Goal: Task Accomplishment & Management: Manage account settings

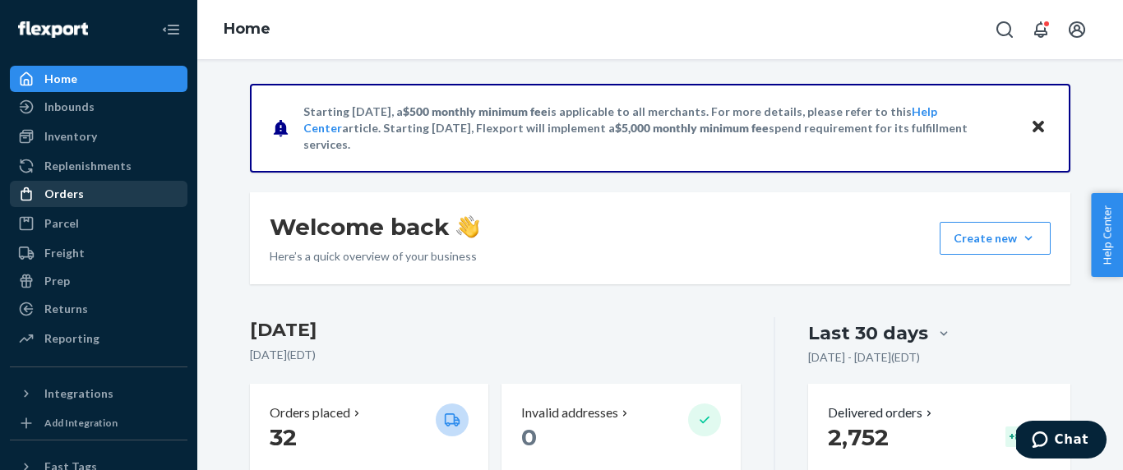
click at [75, 187] on div "Orders" at bounding box center [63, 194] width 39 height 16
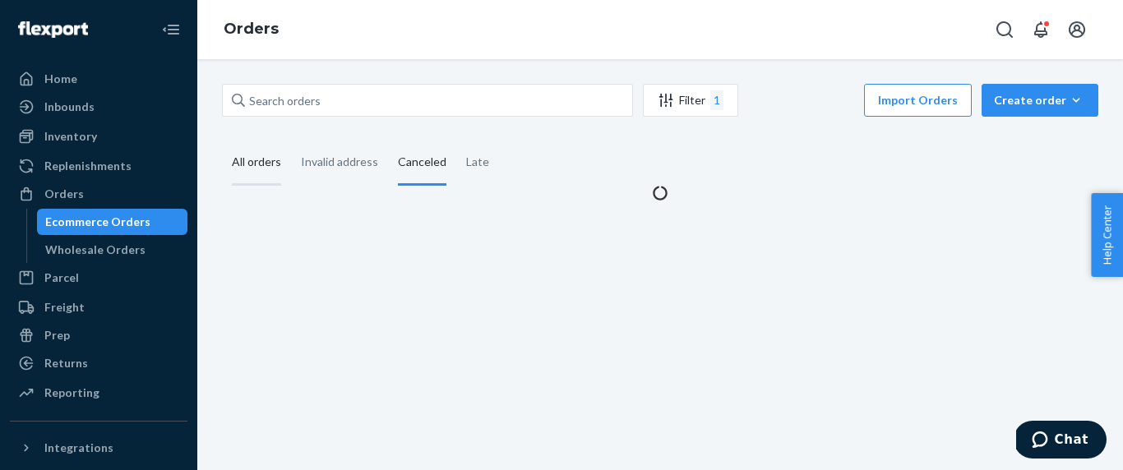
click at [261, 160] on div "All orders" at bounding box center [256, 163] width 49 height 45
click at [222, 141] on input "All orders" at bounding box center [222, 141] width 0 height 0
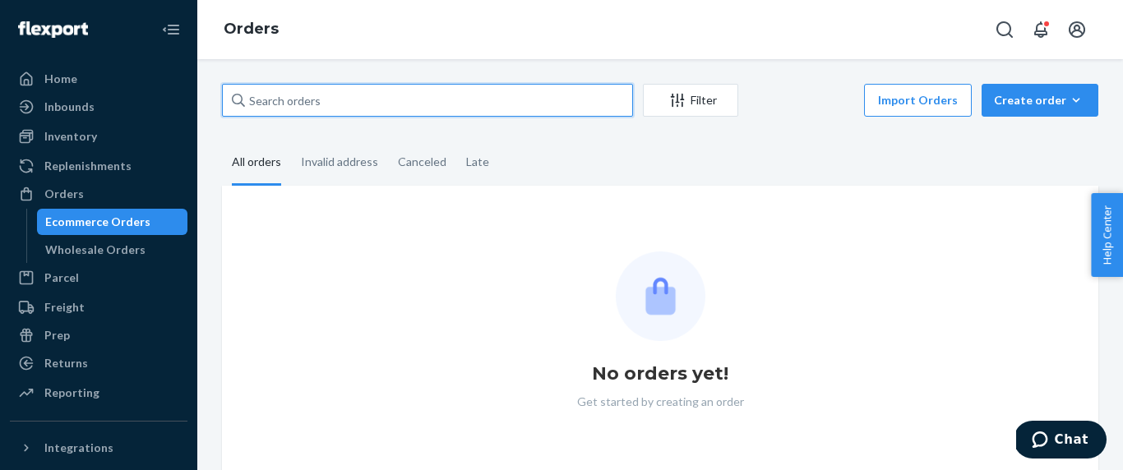
click at [344, 104] on input "text" at bounding box center [427, 100] width 411 height 33
paste input "[PERSON_NAME]"
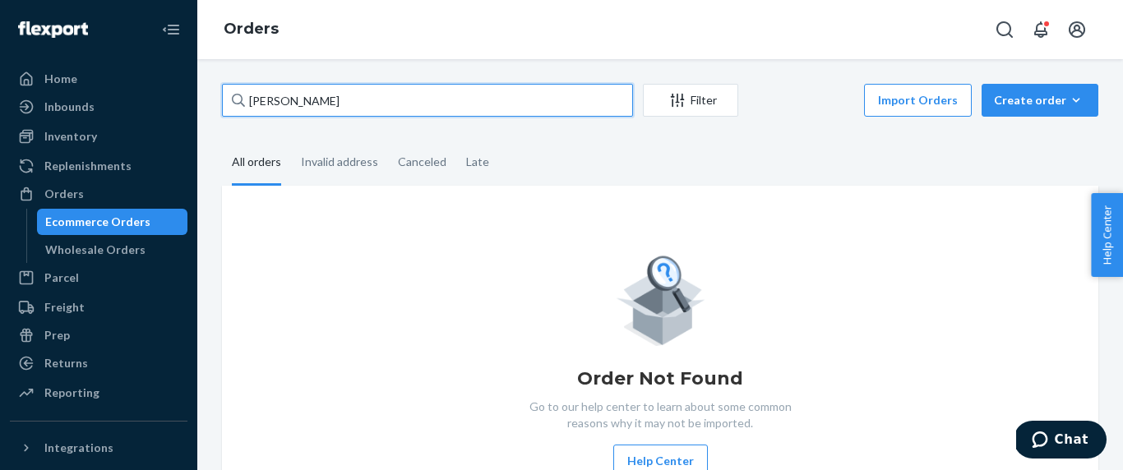
type input "[PERSON_NAME]"
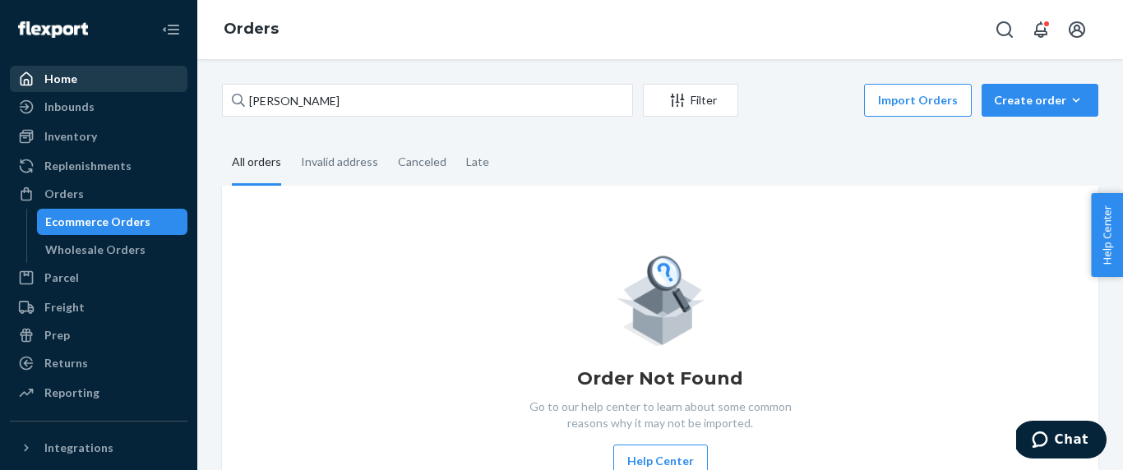
click at [87, 69] on div "Home" at bounding box center [99, 78] width 174 height 23
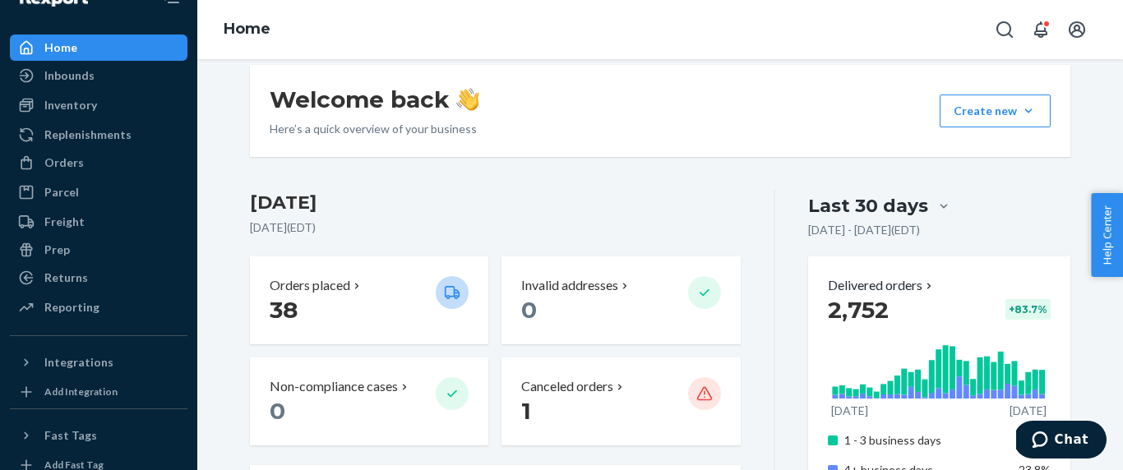
scroll to position [132, 0]
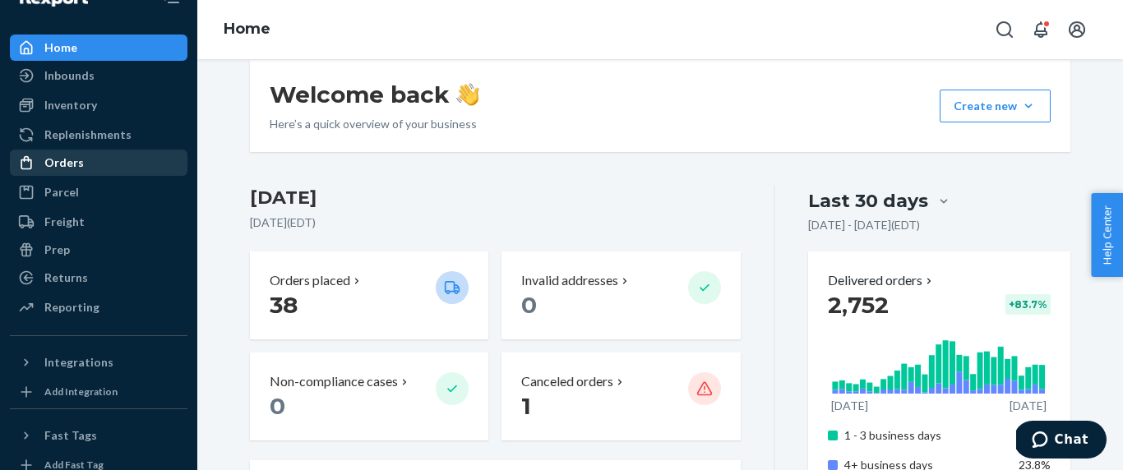
click at [133, 161] on div "Orders" at bounding box center [99, 162] width 174 height 23
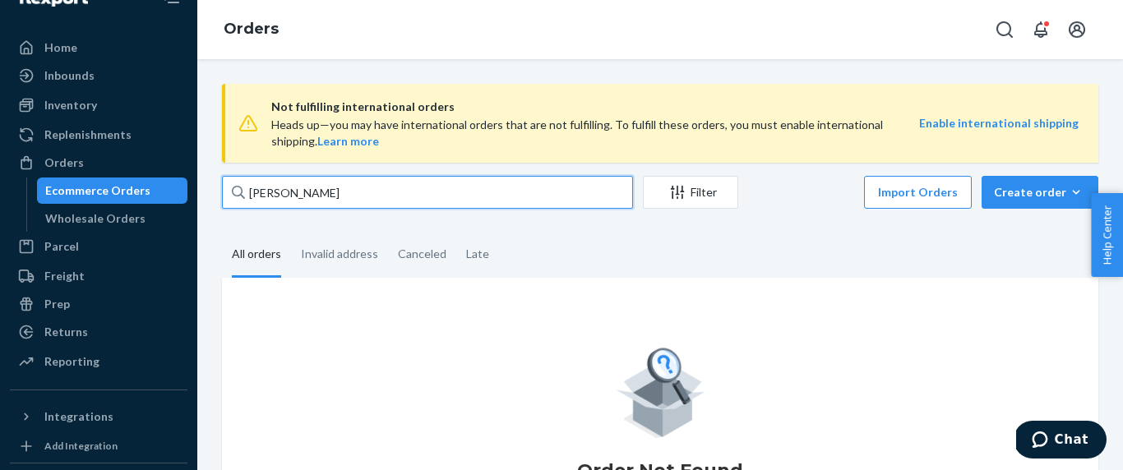
click at [363, 202] on input "[PERSON_NAME]" at bounding box center [427, 192] width 411 height 33
paste input "text"
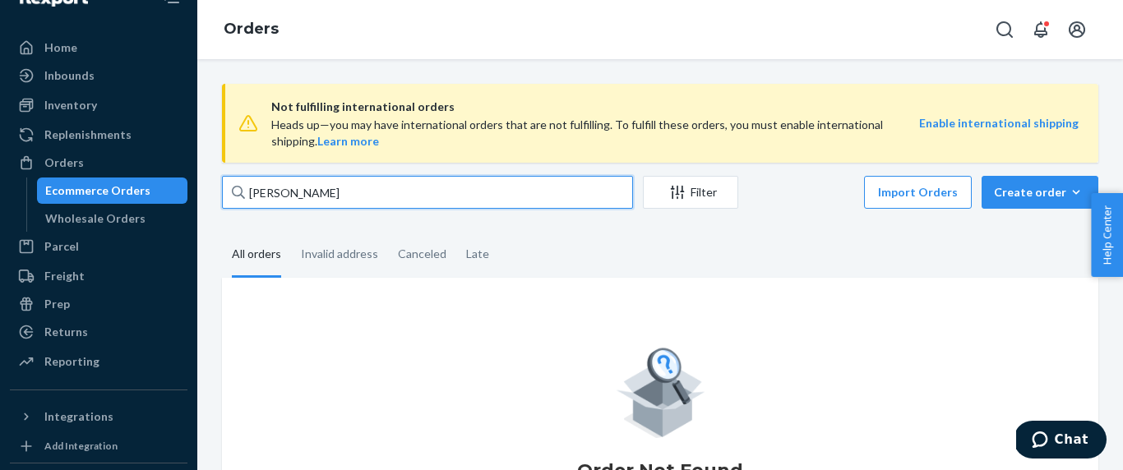
type input "[PERSON_NAME]"
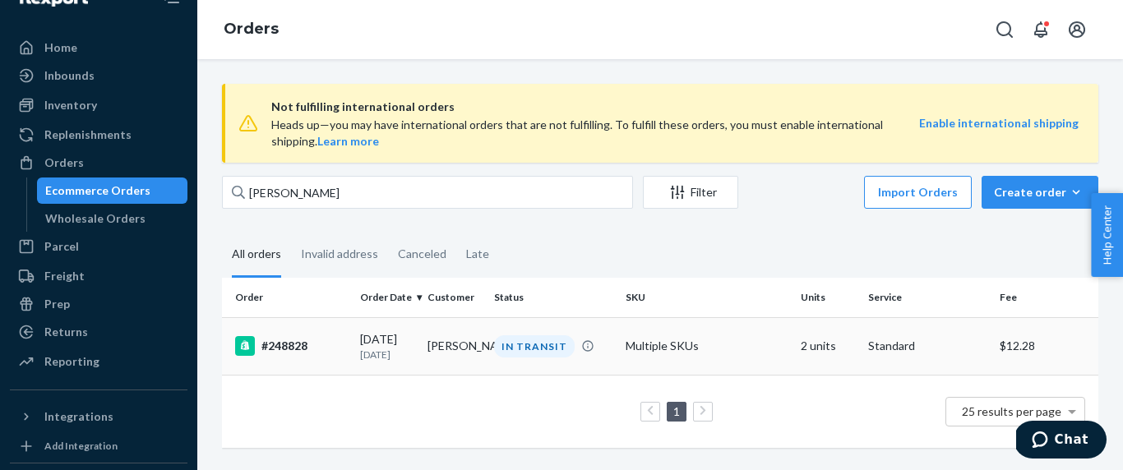
click at [362, 362] on p "[DATE]" at bounding box center [387, 355] width 54 height 14
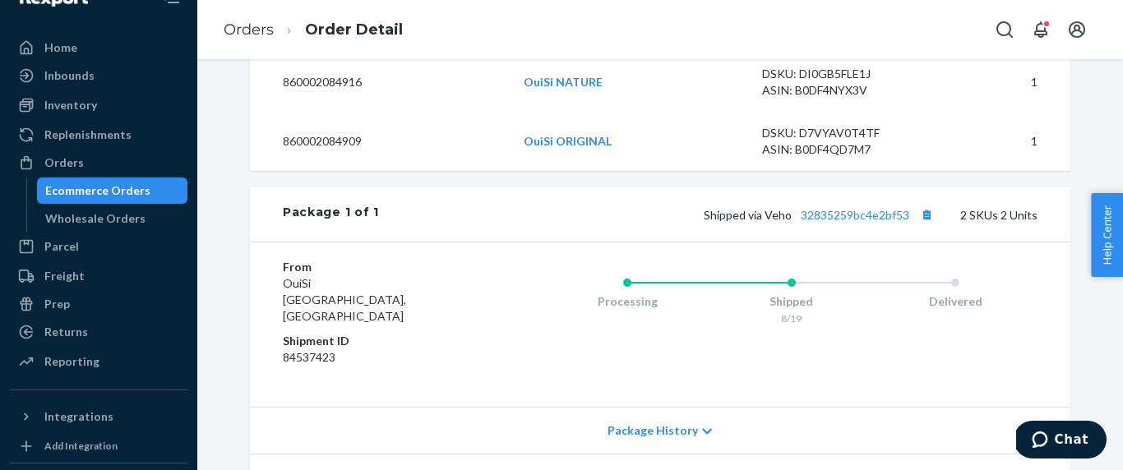
scroll to position [674, 0]
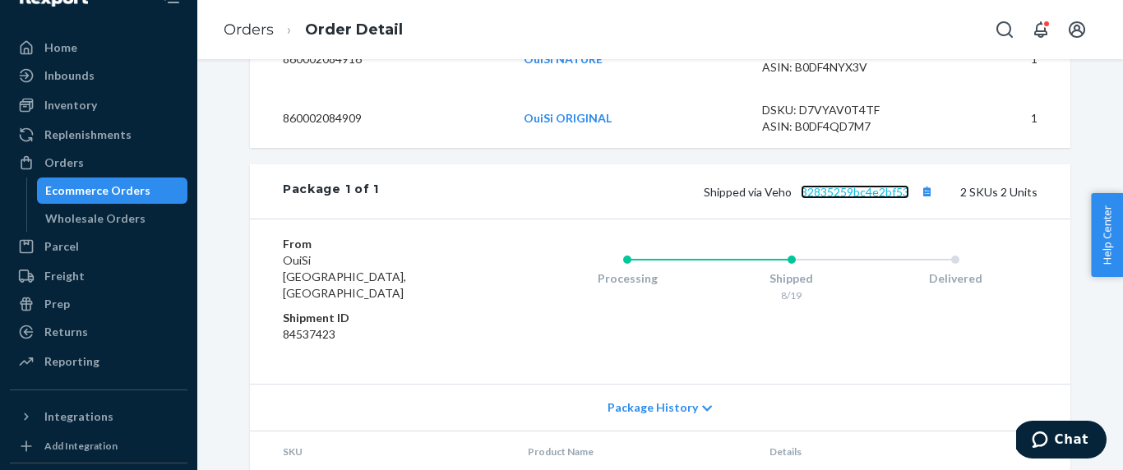
click at [879, 199] on link "32835259bc4e2bf53" at bounding box center [855, 192] width 108 height 14
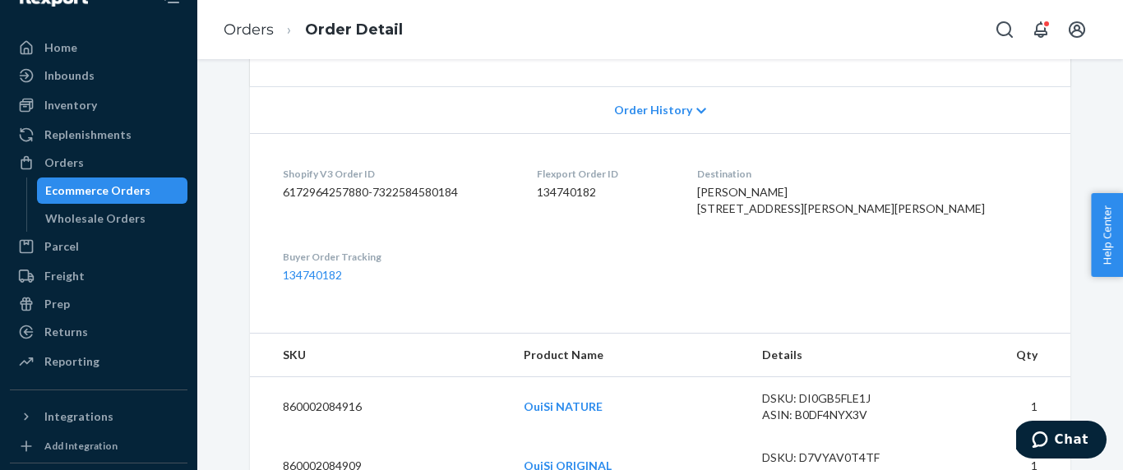
scroll to position [323, 0]
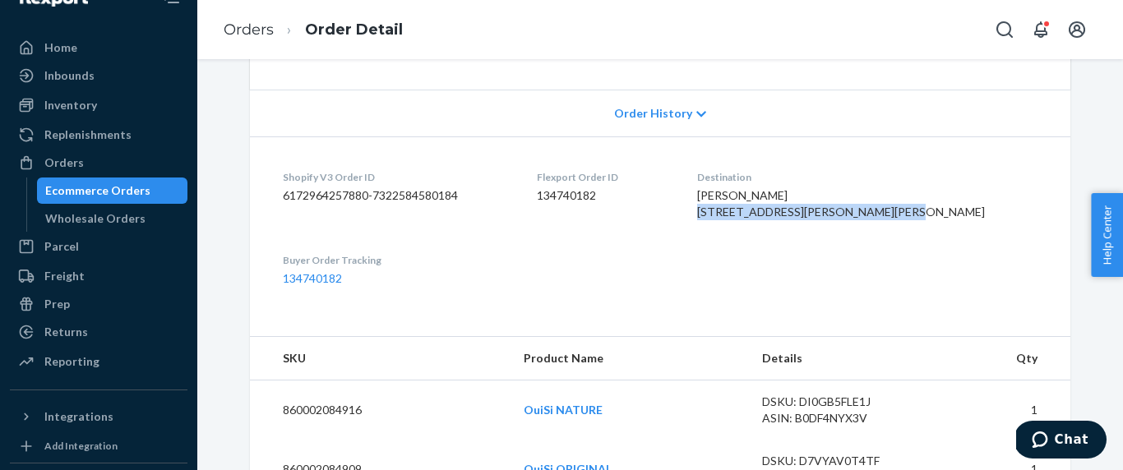
drag, startPoint x: 939, startPoint y: 232, endPoint x: 807, endPoint y: 215, distance: 133.5
click at [807, 215] on div "[PERSON_NAME] [STREET_ADDRESS][PERSON_NAME][PERSON_NAME]" at bounding box center [867, 203] width 340 height 33
copy span "[STREET_ADDRESS][PERSON_NAME][PERSON_NAME]"
click at [75, 46] on div "Home" at bounding box center [60, 47] width 33 height 16
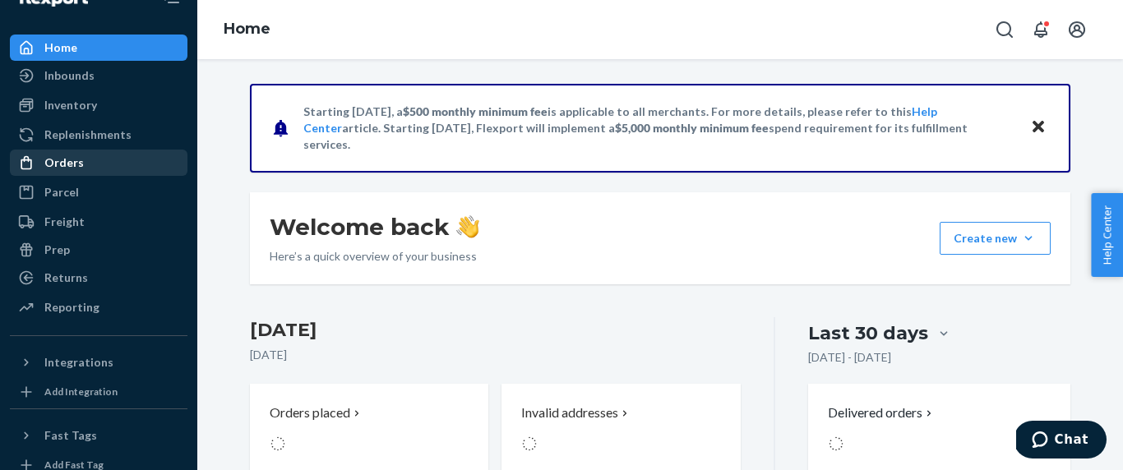
click at [74, 164] on div "Orders" at bounding box center [63, 163] width 39 height 16
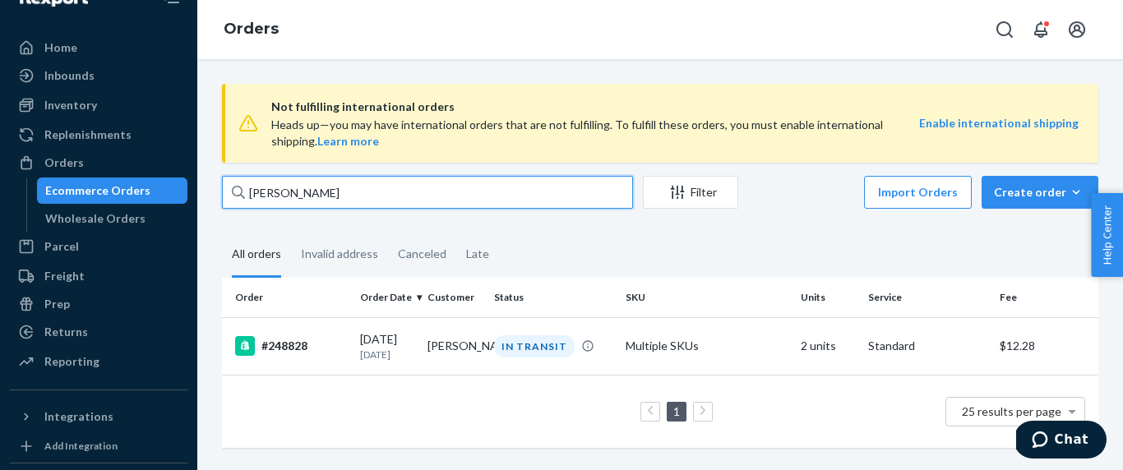
click at [422, 192] on input "[PERSON_NAME]" at bounding box center [427, 192] width 411 height 33
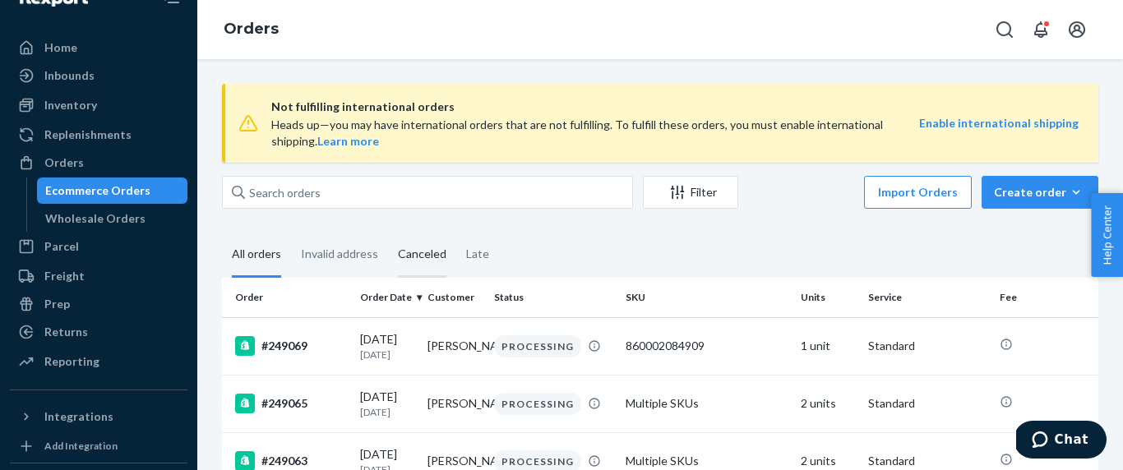
click at [436, 265] on div "Canceled" at bounding box center [422, 255] width 48 height 45
click at [388, 233] on input "Canceled" at bounding box center [388, 233] width 0 height 0
click at [256, 249] on div "All orders" at bounding box center [256, 255] width 49 height 45
click at [222, 233] on input "All orders" at bounding box center [222, 233] width 0 height 0
click at [84, 51] on div "Home" at bounding box center [99, 47] width 174 height 23
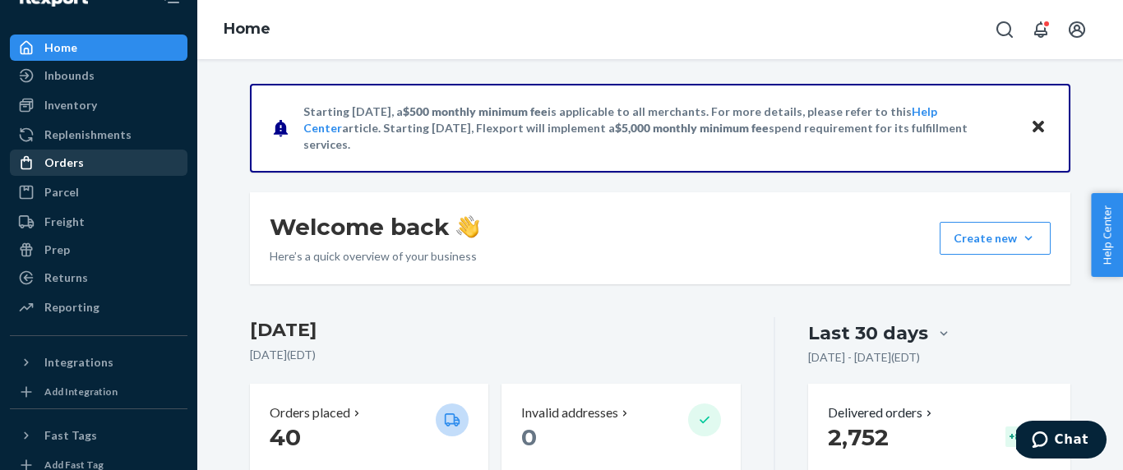
click at [113, 160] on div "Orders" at bounding box center [99, 162] width 174 height 23
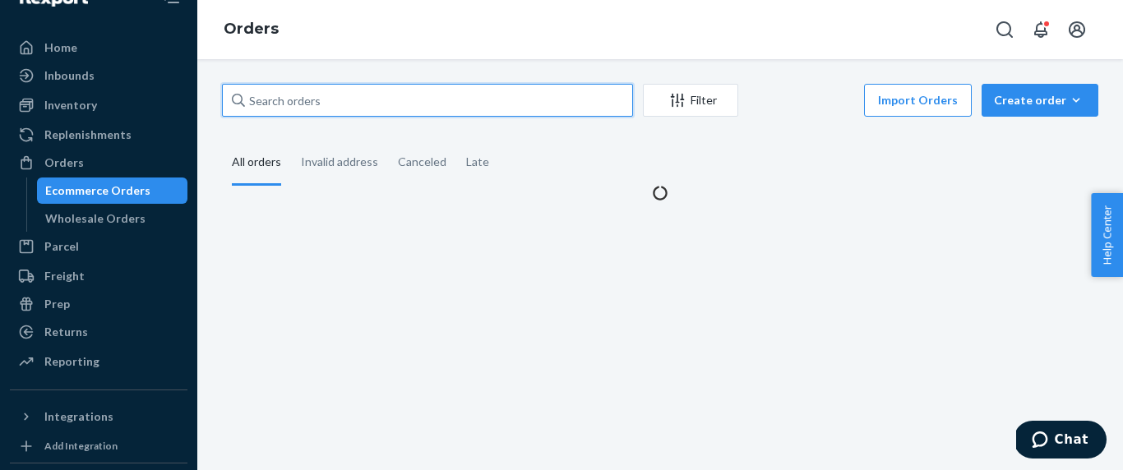
click at [391, 103] on input "text" at bounding box center [427, 100] width 411 height 33
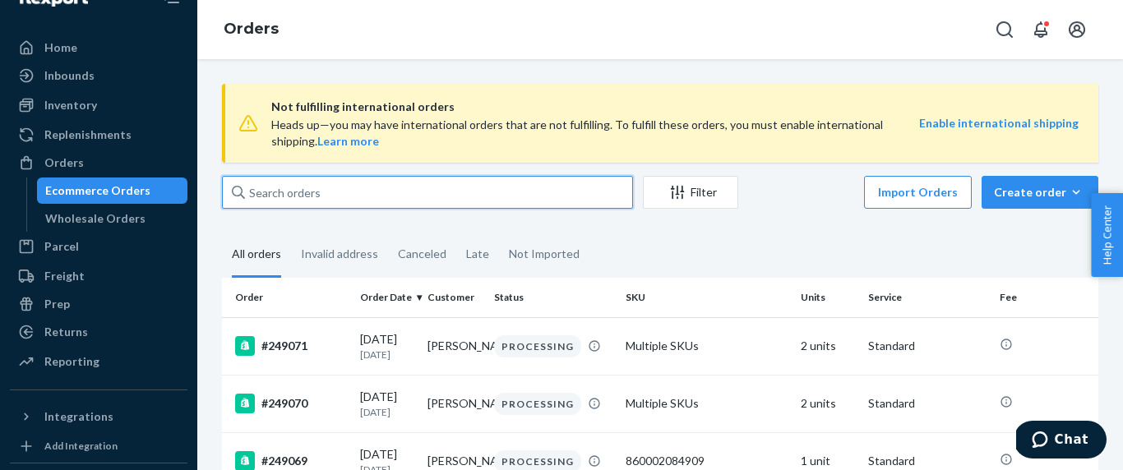
paste input "[PERSON_NAME]"
type input "[PERSON_NAME]"
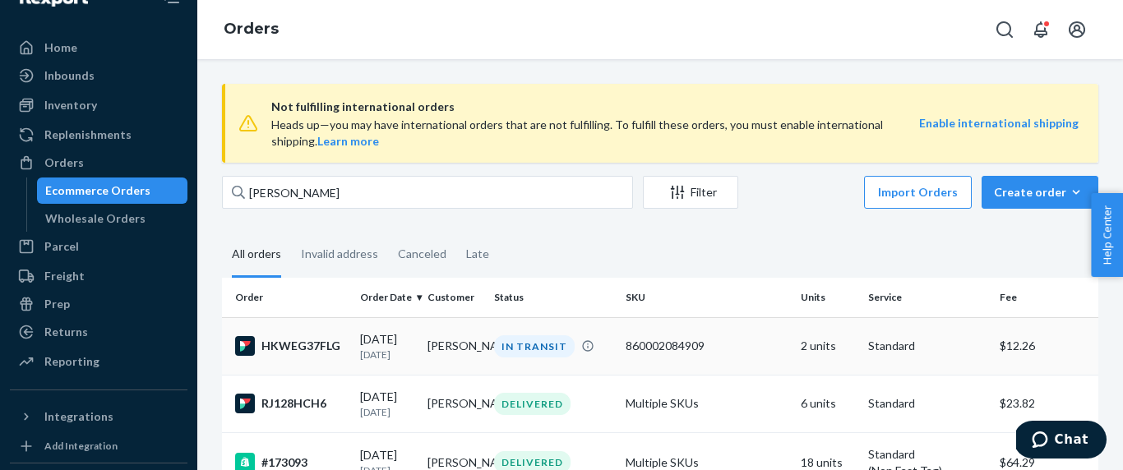
click at [433, 360] on td "[PERSON_NAME]" at bounding box center [454, 346] width 67 height 58
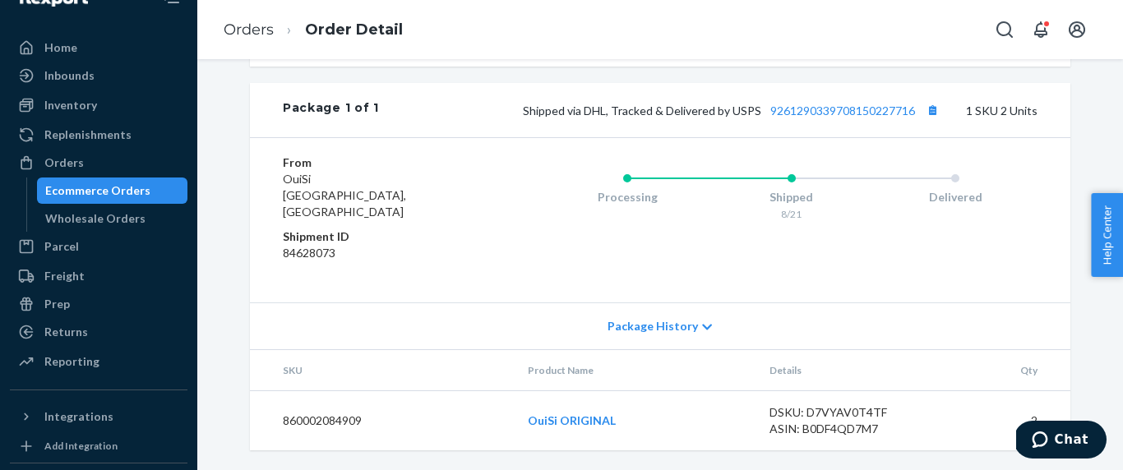
scroll to position [669, 0]
click at [104, 225] on div "Wholesale Orders" at bounding box center [95, 218] width 100 height 16
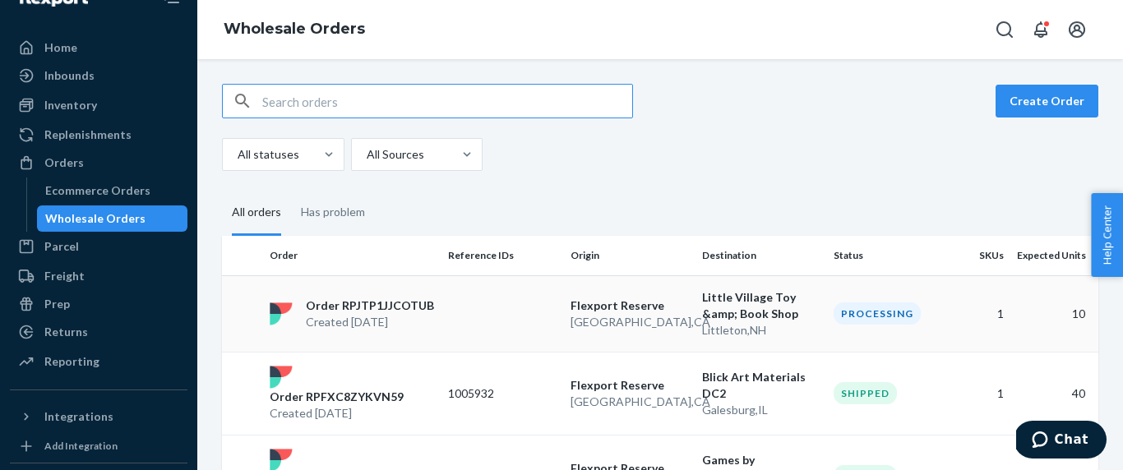
click at [505, 313] on td at bounding box center [502, 313] width 122 height 76
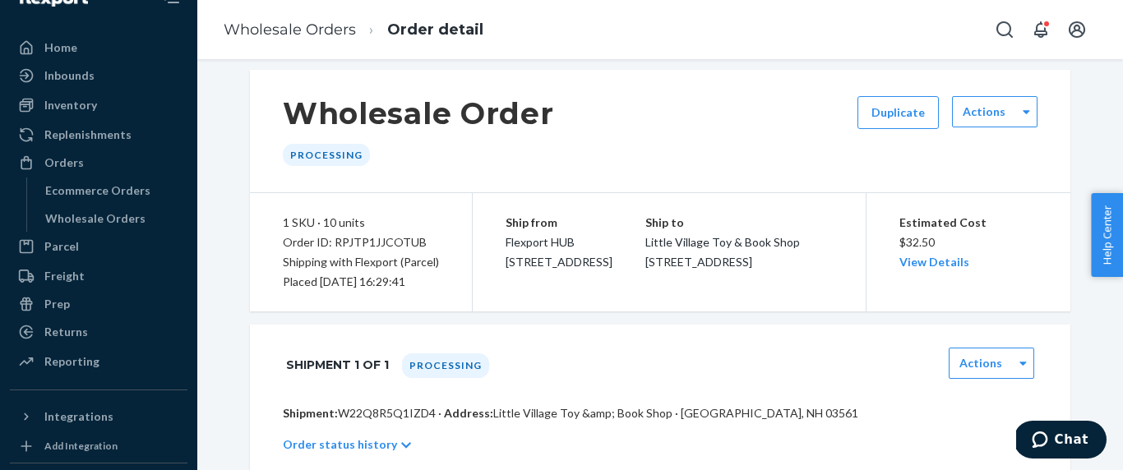
scroll to position [385, 0]
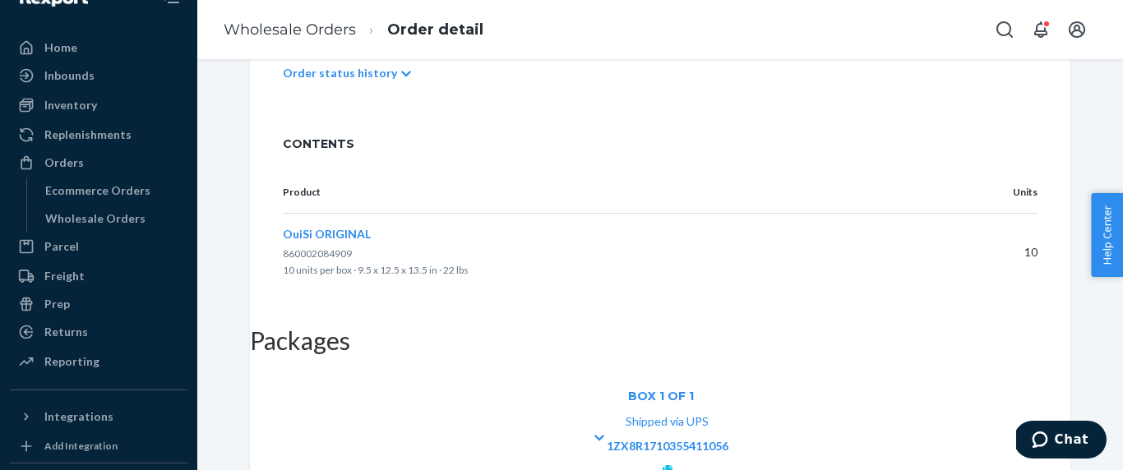
click at [672, 465] on icon at bounding box center [667, 471] width 10 height 12
click at [104, 49] on div "Home" at bounding box center [99, 47] width 174 height 23
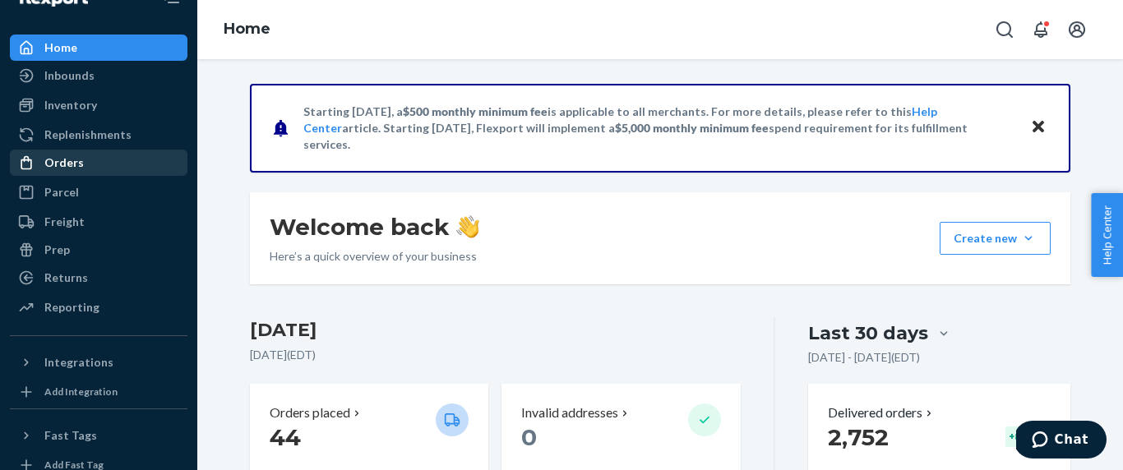
click at [116, 164] on div "Orders" at bounding box center [99, 162] width 174 height 23
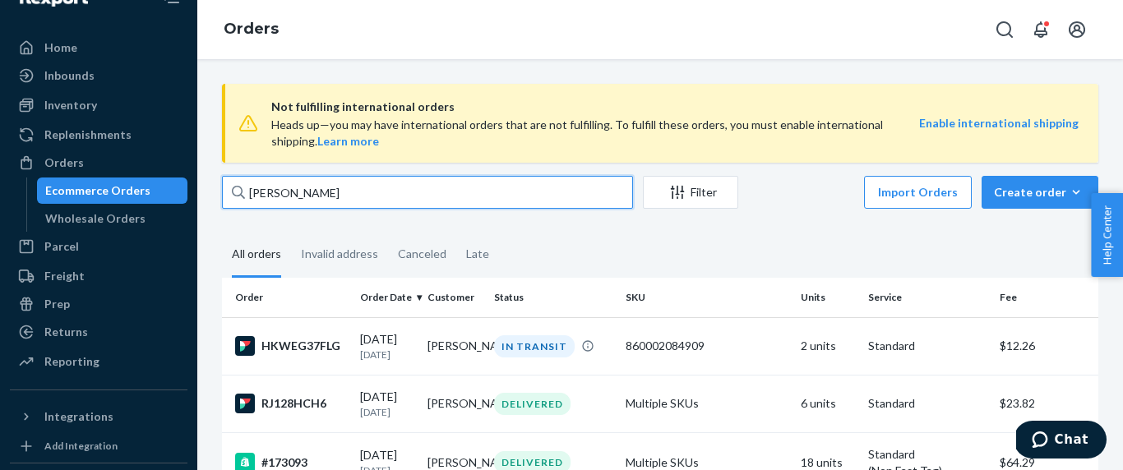
click at [300, 190] on input "[PERSON_NAME]" at bounding box center [427, 192] width 411 height 33
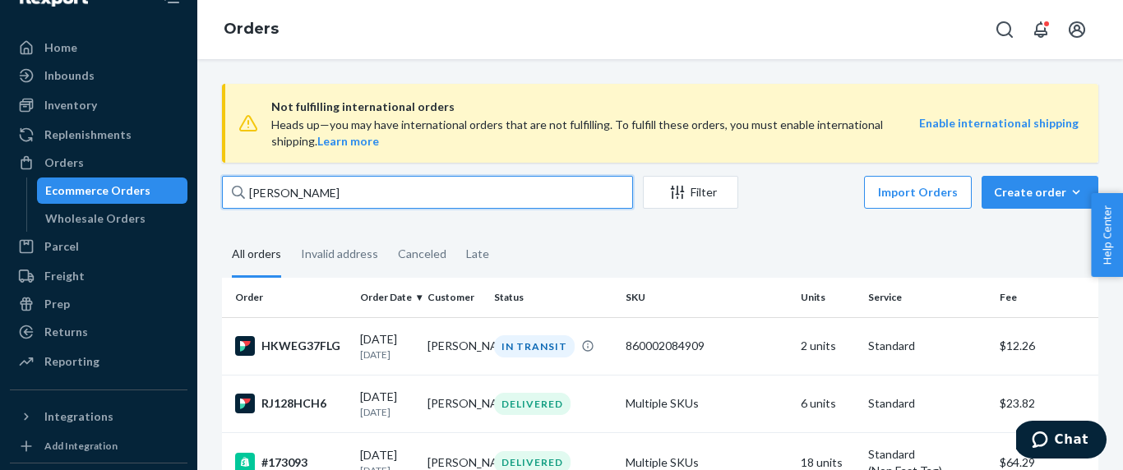
paste input "130294141"
type input "130294141"
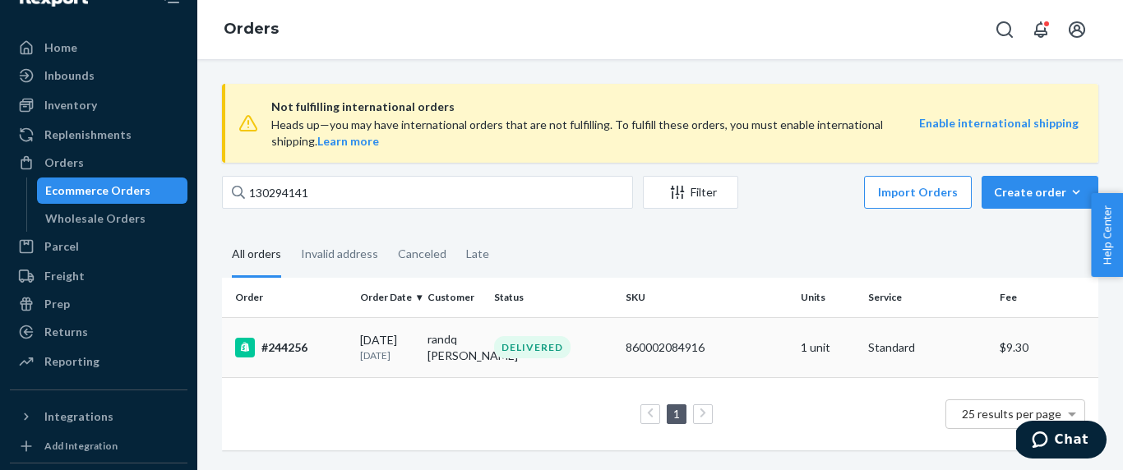
click at [390, 362] on p "[DATE]" at bounding box center [387, 356] width 54 height 14
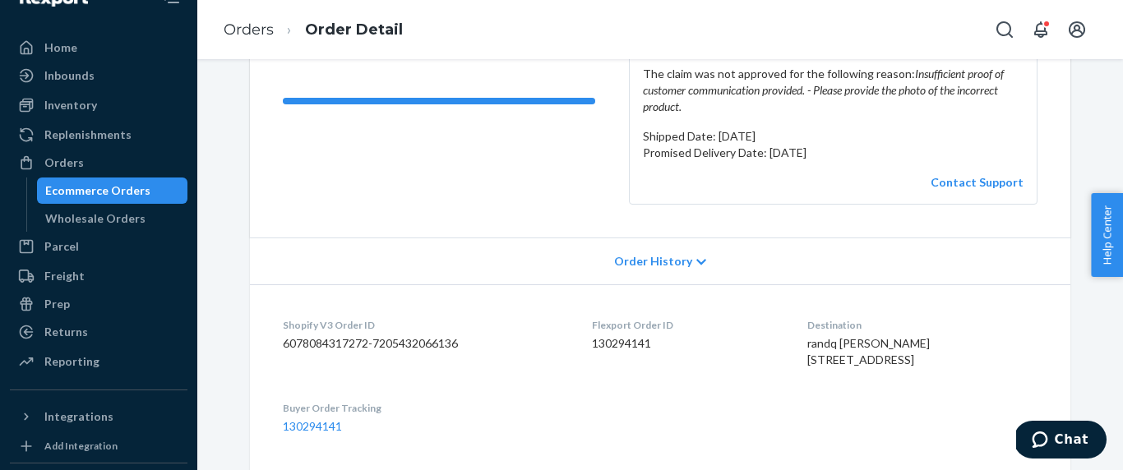
scroll to position [259, 0]
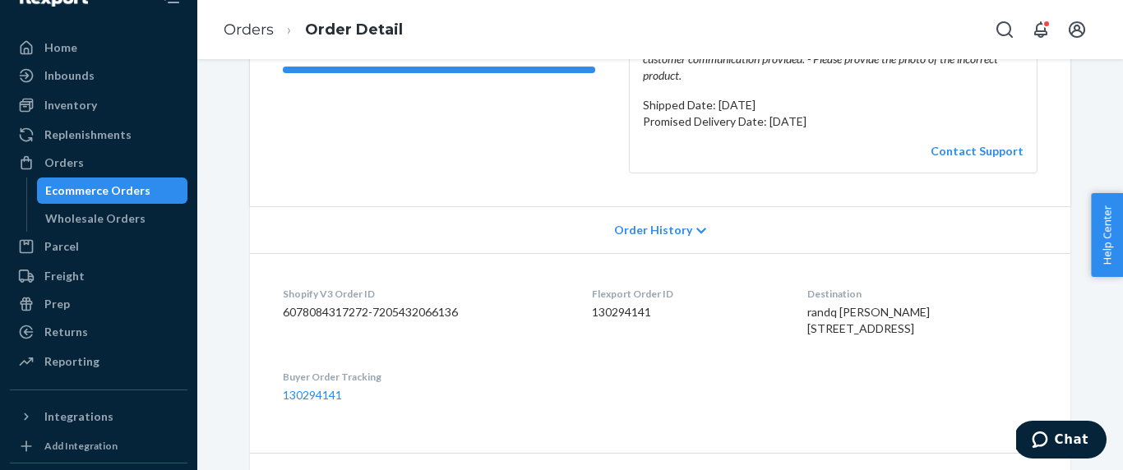
click at [853, 330] on span "randq [PERSON_NAME] [STREET_ADDRESS]" at bounding box center [868, 320] width 122 height 30
copy span "randq [PERSON_NAME]"
click at [257, 38] on link "Orders" at bounding box center [249, 30] width 50 height 18
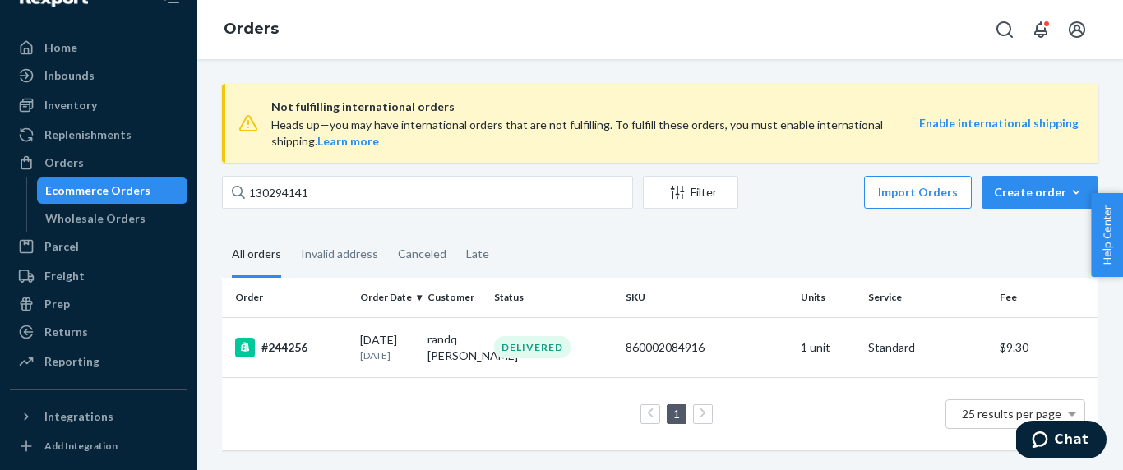
scroll to position [8, 0]
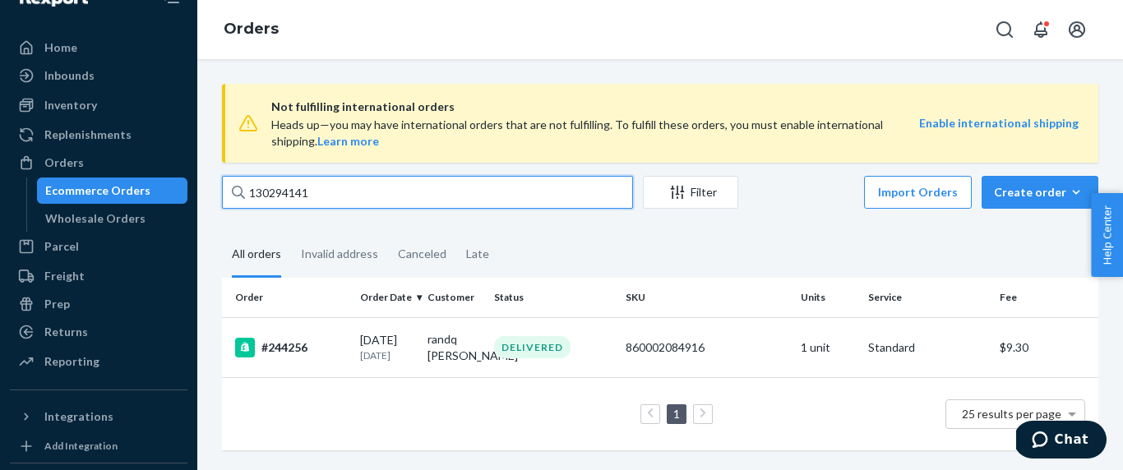
click at [286, 194] on input "130294141" at bounding box center [427, 192] width 411 height 33
paste input "[STREET_ADDRESS]"
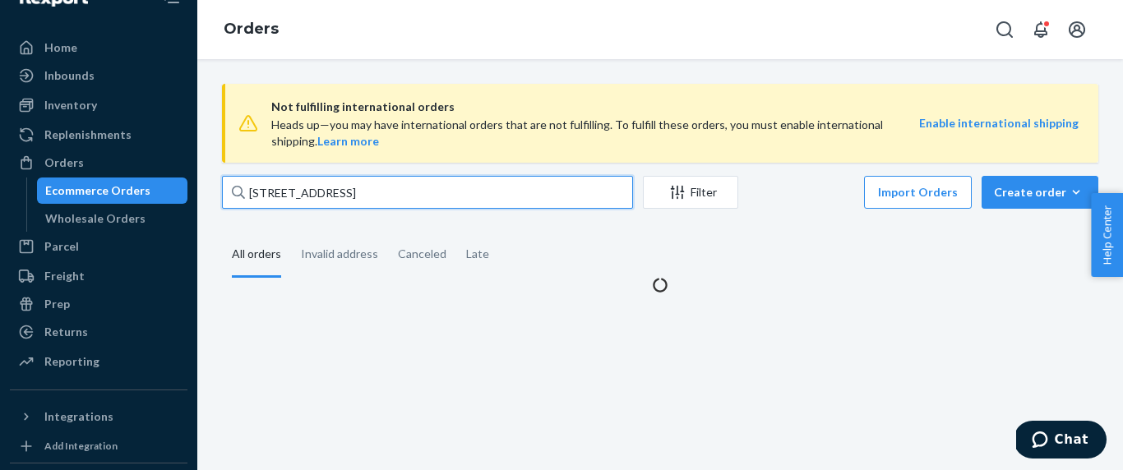
scroll to position [0, 0]
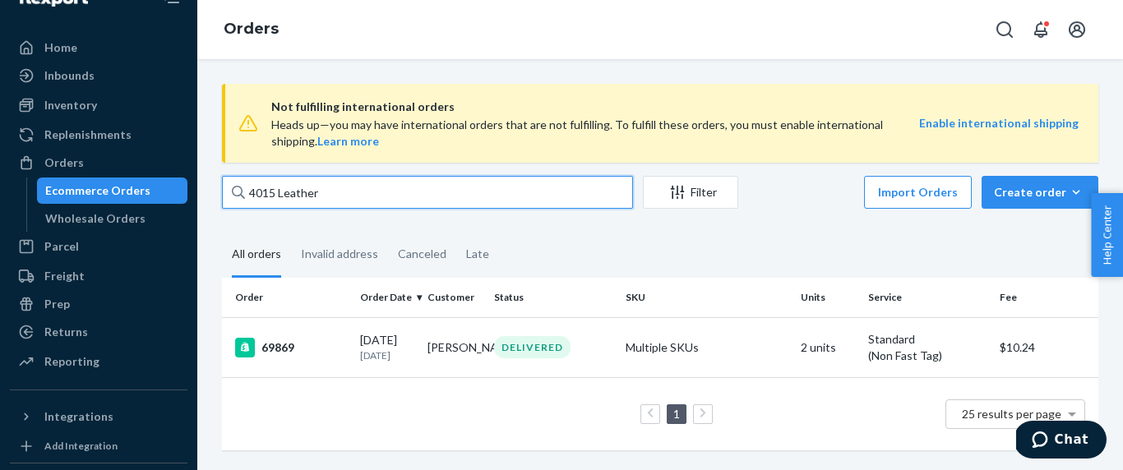
click at [372, 191] on input "4015 Leather" at bounding box center [427, 192] width 411 height 33
paste input "249079"
type input "249079"
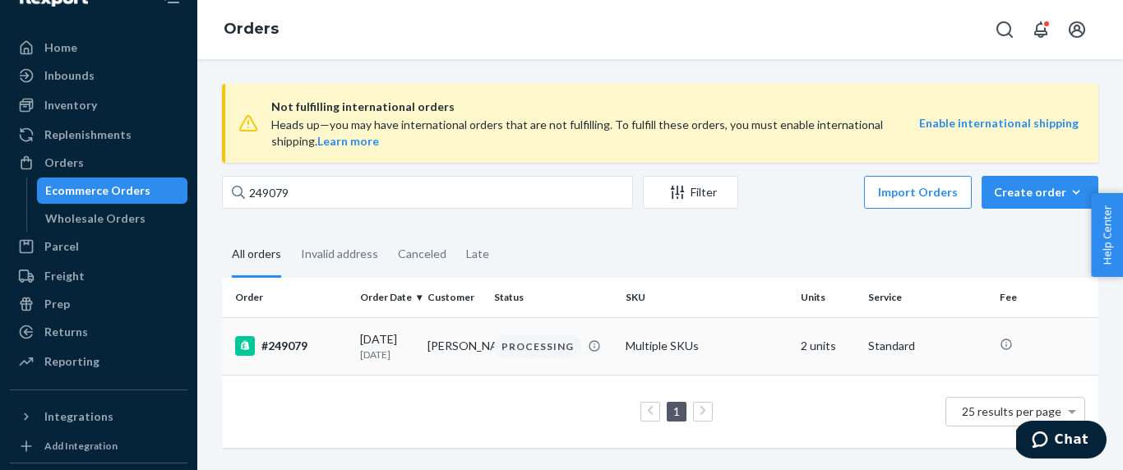
click at [332, 331] on td "#249079" at bounding box center [288, 346] width 132 height 58
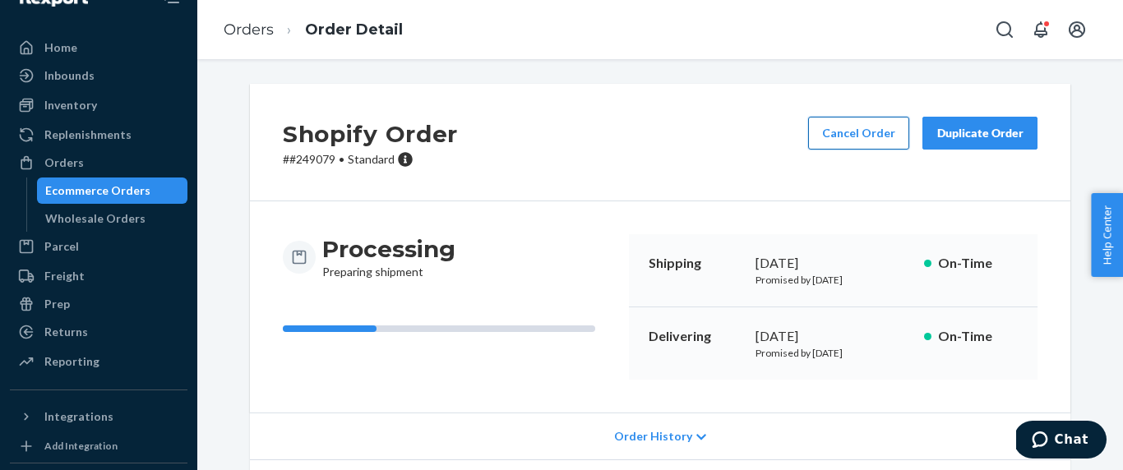
click at [874, 133] on button "Cancel Order" at bounding box center [858, 133] width 101 height 33
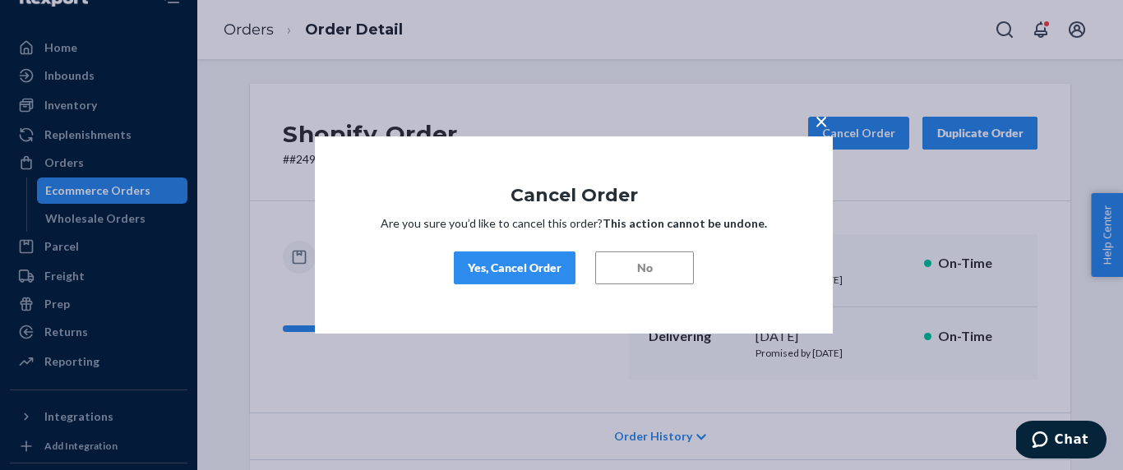
click at [505, 275] on div "Yes, Cancel Order" at bounding box center [515, 268] width 94 height 16
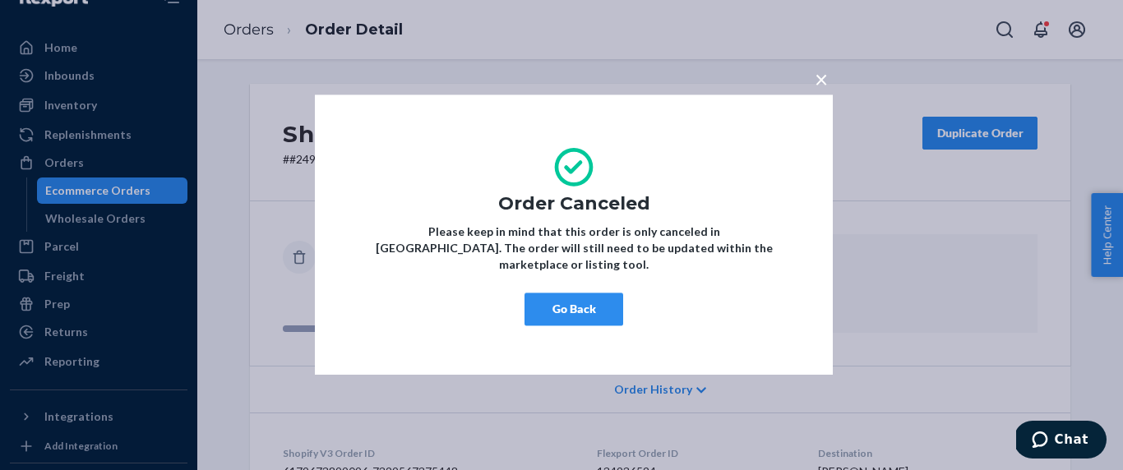
click at [570, 295] on button "Go Back" at bounding box center [573, 309] width 99 height 33
